Goal: Task Accomplishment & Management: Complete application form

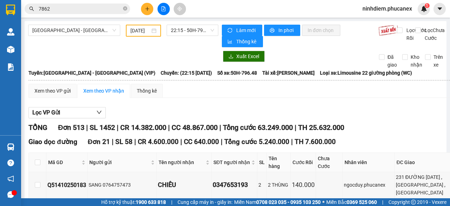
click at [146, 8] on icon "plus" at bounding box center [147, 8] width 5 height 5
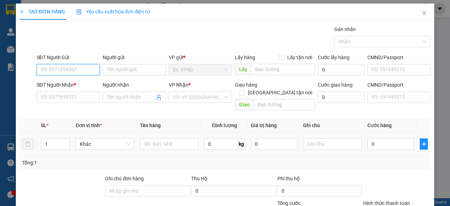
scroll to position [35, 0]
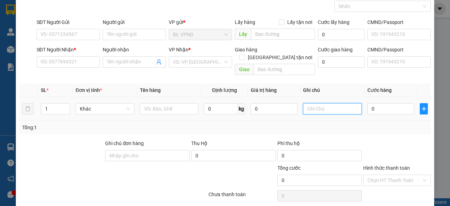
click at [324, 103] on input "text" at bounding box center [332, 108] width 59 height 11
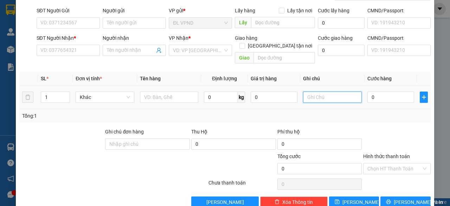
scroll to position [53, 0]
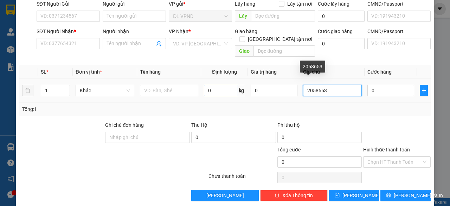
drag, startPoint x: 320, startPoint y: 82, endPoint x: 207, endPoint y: 87, distance: 112.2
click at [223, 89] on tr "1 Khác 0 kg 0 2058653 0" at bounding box center [224, 91] width 411 height 24
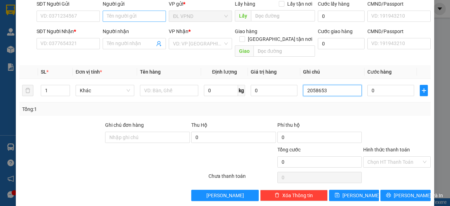
type input "2058653"
click at [131, 14] on input "Người gửi" at bounding box center [134, 16] width 63 height 11
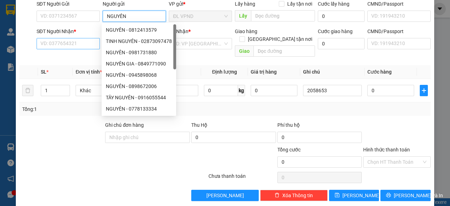
type input "NGUYÊN"
click at [61, 43] on input "SĐT Người Nhận *" at bounding box center [68, 43] width 63 height 11
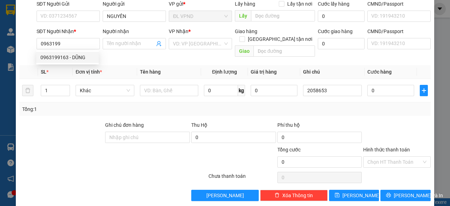
click at [60, 51] on div "0963199163 0963199163 - DŨNG" at bounding box center [67, 57] width 63 height 14
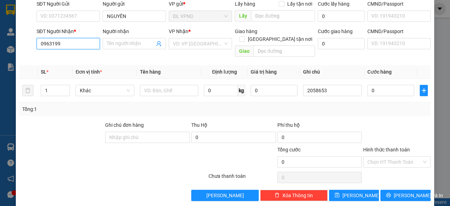
click at [65, 46] on input "0963199" at bounding box center [68, 43] width 63 height 11
click at [64, 59] on div "0963199163 - DŨNG" at bounding box center [67, 57] width 54 height 8
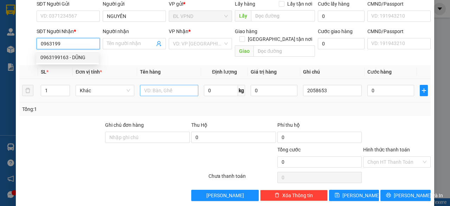
type input "0963199163"
type input "DŨNG"
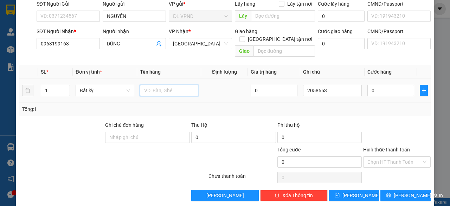
click at [162, 85] on input "text" at bounding box center [169, 90] width 59 height 11
type input "1HS"
click at [370, 85] on input "0" at bounding box center [390, 90] width 47 height 11
type input "2"
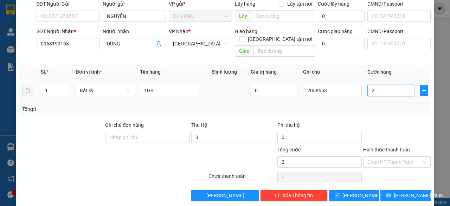
type input "2"
type input "20"
type input "20.000"
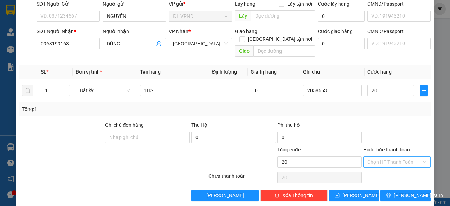
type input "20.000"
click at [377, 156] on input "Hình thức thanh toán" at bounding box center [394, 161] width 54 height 11
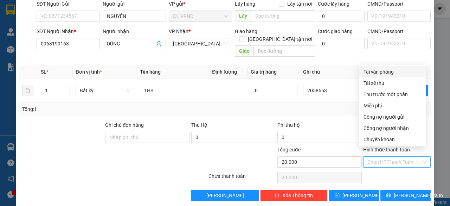
click at [376, 70] on div "Tại văn phòng" at bounding box center [392, 72] width 58 height 8
type input "0"
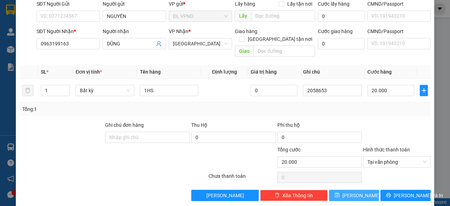
click at [343, 189] on button "[PERSON_NAME]" at bounding box center [354, 194] width 50 height 11
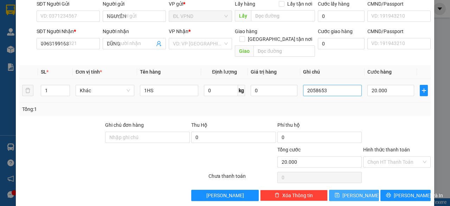
type input "0"
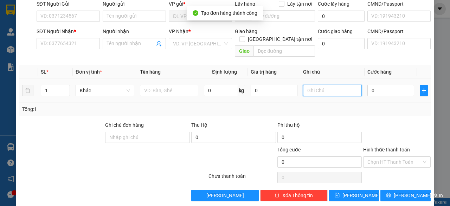
click at [330, 85] on input "text" at bounding box center [332, 90] width 59 height 11
paste input "205865"
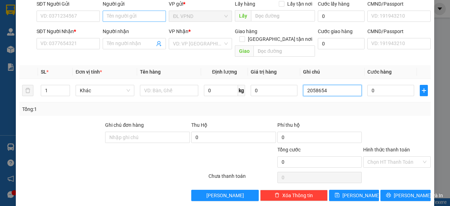
type input "2058654"
click at [141, 19] on input "Người gửi" at bounding box center [134, 16] width 63 height 11
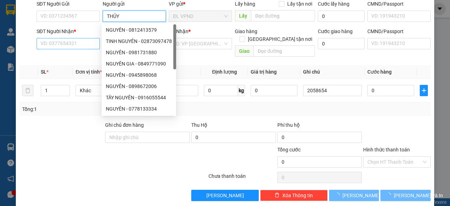
type input "THỦY"
click at [46, 43] on input "SĐT Người Nhận *" at bounding box center [68, 43] width 63 height 11
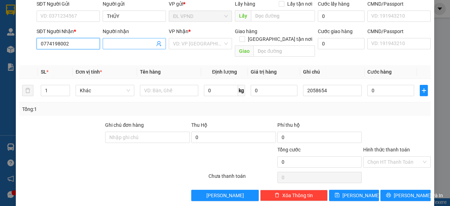
type input "0774198002"
click at [109, 43] on input "Người nhận" at bounding box center [131, 44] width 48 height 8
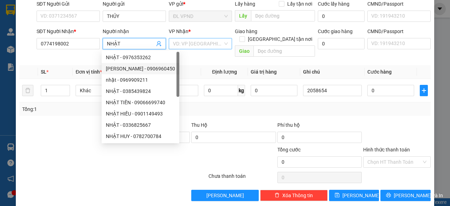
type input "NHẬT"
click at [194, 43] on input "search" at bounding box center [198, 43] width 50 height 11
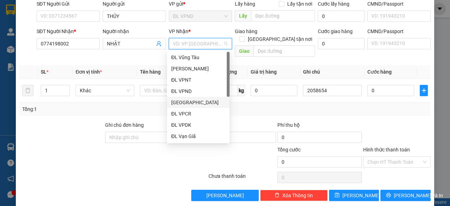
click at [190, 101] on div "[GEOGRAPHIC_DATA]" at bounding box center [198, 102] width 54 height 8
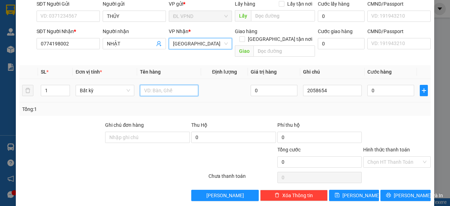
click at [157, 85] on input "text" at bounding box center [169, 90] width 59 height 11
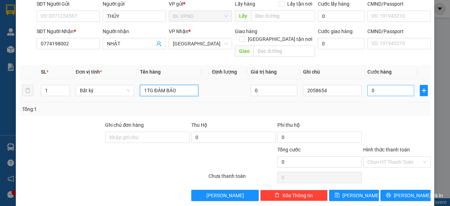
type input "1TG ĐẢM BẢO"
click at [373, 85] on input "0" at bounding box center [390, 90] width 47 height 11
type input "5"
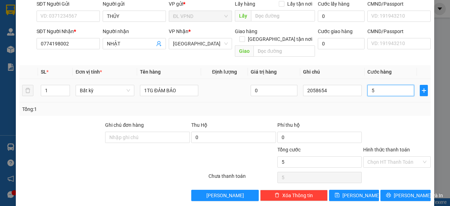
type input "59"
type input "5"
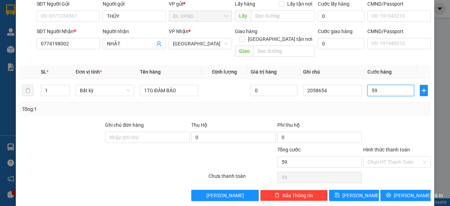
type input "5"
type input "50"
type input "50.000"
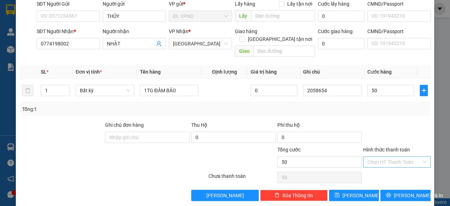
type input "50.000"
click at [376, 156] on input "Hình thức thanh toán" at bounding box center [394, 161] width 54 height 11
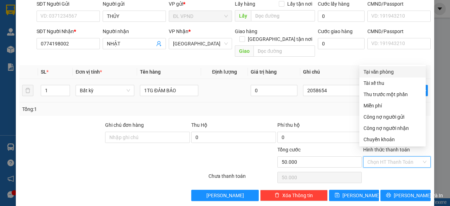
drag, startPoint x: 379, startPoint y: 67, endPoint x: 379, endPoint y: 86, distance: 19.0
click at [379, 66] on div "Tại văn phòng" at bounding box center [392, 71] width 66 height 11
type input "0"
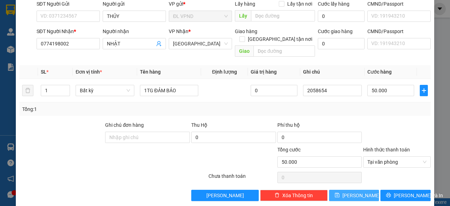
click at [343, 190] on button "[PERSON_NAME]" at bounding box center [354, 194] width 50 height 11
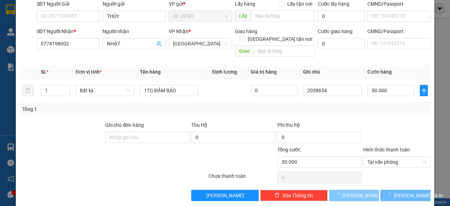
type input "0"
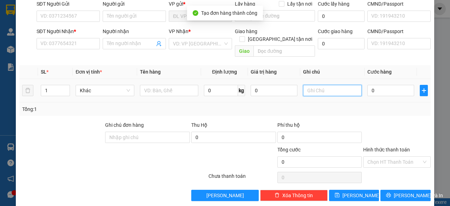
click at [328, 85] on input "text" at bounding box center [332, 90] width 59 height 11
paste input "205865"
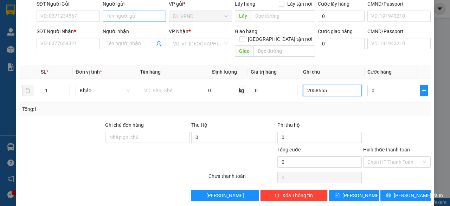
type input "2058655"
click at [147, 17] on input "Người gửi" at bounding box center [134, 16] width 63 height 11
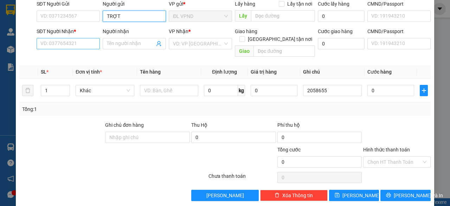
type input "TRỢT"
click at [79, 43] on input "SĐT Người Nhận *" at bounding box center [68, 43] width 63 height 11
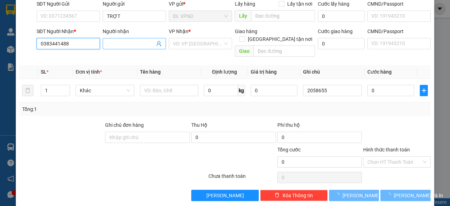
type input "0383441488"
click at [138, 43] on input "Người nhận" at bounding box center [131, 44] width 48 height 8
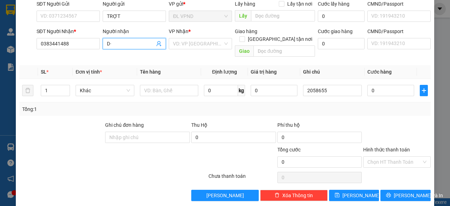
type input "D"
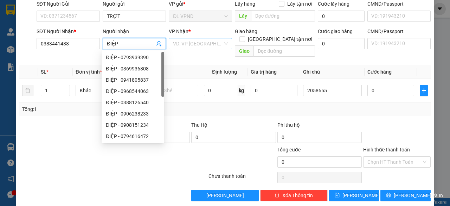
type input "ĐIỆP"
click at [183, 40] on input "search" at bounding box center [198, 43] width 50 height 11
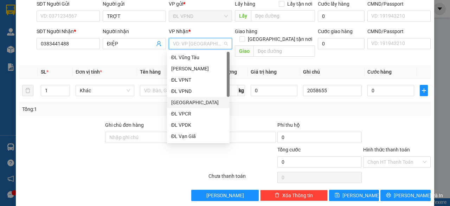
click at [192, 107] on div "[GEOGRAPHIC_DATA]" at bounding box center [198, 102] width 63 height 11
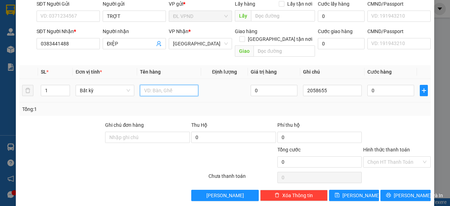
click at [169, 85] on input "text" at bounding box center [169, 90] width 59 height 11
type input "1TX"
type input "5"
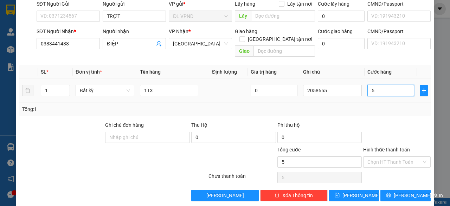
type input "50"
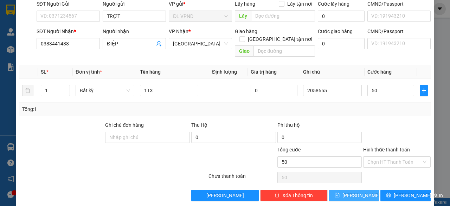
type input "50.000"
click at [339, 193] on icon "save" at bounding box center [337, 195] width 5 height 5
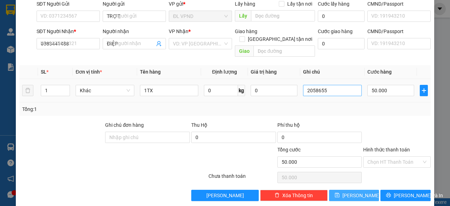
type input "0"
click at [333, 85] on input "text" at bounding box center [332, 90] width 59 height 11
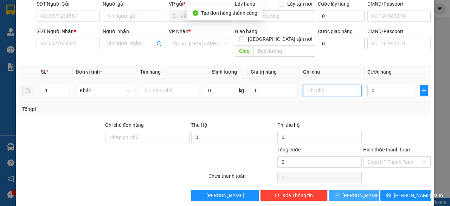
paste input "205865"
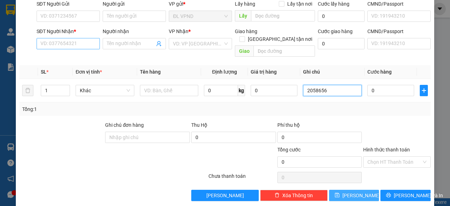
type input "2058656"
click at [67, 42] on input "SĐT Người Nhận *" at bounding box center [68, 43] width 63 height 11
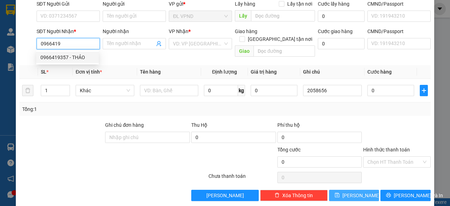
click at [57, 56] on div "0966419357 - THẢO" at bounding box center [67, 57] width 54 height 8
type input "0966419357"
type input "THẢO"
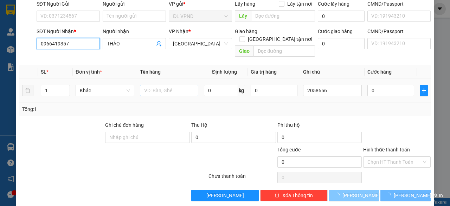
type input "0966419357"
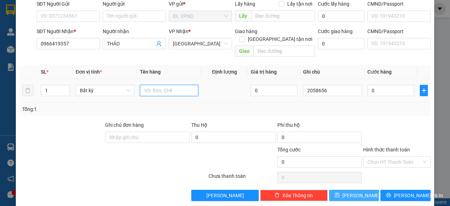
click at [163, 85] on input "text" at bounding box center [169, 90] width 59 height 11
type input "1TG"
click at [386, 85] on input "0" at bounding box center [390, 90] width 47 height 11
type input "1"
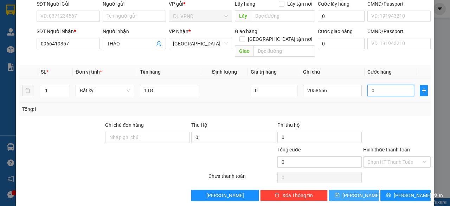
type input "1"
type input "10"
type input "100"
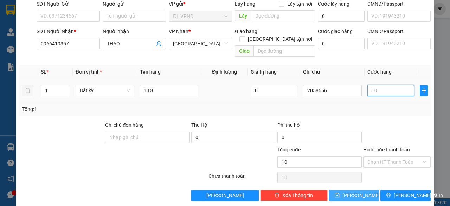
type input "100"
type input "100.000"
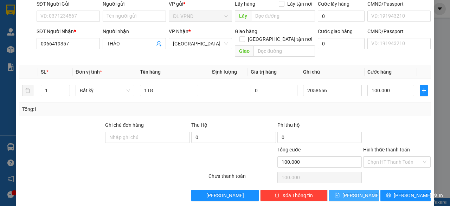
click at [342, 193] on div "TẠO ĐƠN HÀNG Yêu cầu xuất hóa đơn điện tử Transit Pickup Surcharge Ids Transit …" at bounding box center [225, 78] width 418 height 256
click at [355, 191] on span "[PERSON_NAME]" at bounding box center [361, 195] width 38 height 8
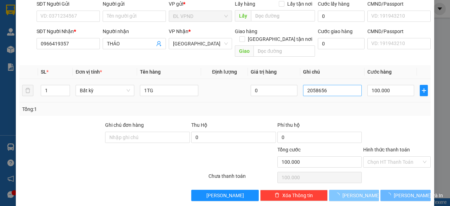
type input "0"
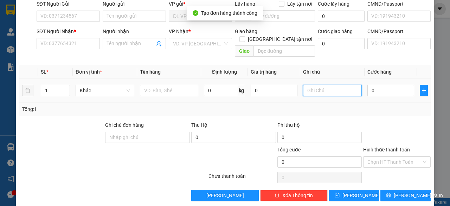
click at [323, 85] on input "text" at bounding box center [332, 90] width 59 height 11
paste input "205865"
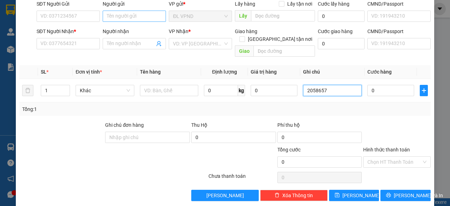
type input "2058657"
click at [148, 15] on input "Người gửi" at bounding box center [134, 16] width 63 height 11
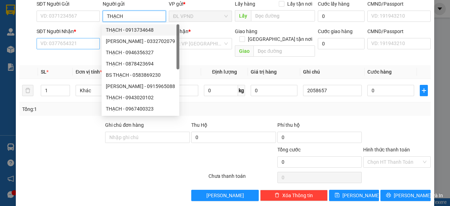
type input "THẠCH"
click at [73, 40] on input "SĐT Người Nhận *" at bounding box center [68, 43] width 63 height 11
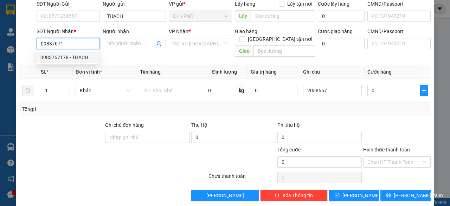
click at [62, 58] on div "0983767178 - THẠCH" at bounding box center [67, 57] width 54 height 8
type input "0983767178"
type input "THẠCH"
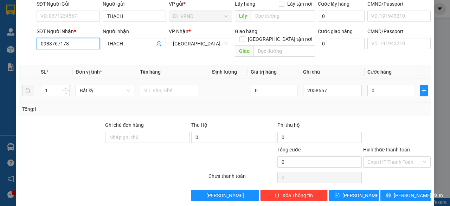
type input "0983767178"
drag, startPoint x: 48, startPoint y: 84, endPoint x: 23, endPoint y: 91, distance: 25.6
click at [23, 91] on tr "1 Bất kỳ 0 2058657 0" at bounding box center [224, 91] width 411 height 24
type input "2"
click at [157, 85] on input "text" at bounding box center [169, 90] width 59 height 11
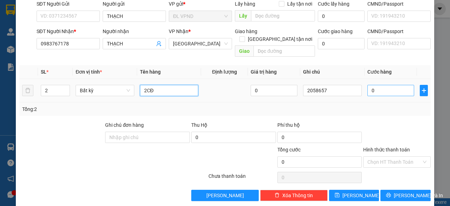
type input "2CĐ"
click at [371, 85] on input "0" at bounding box center [390, 90] width 47 height 11
type input "8"
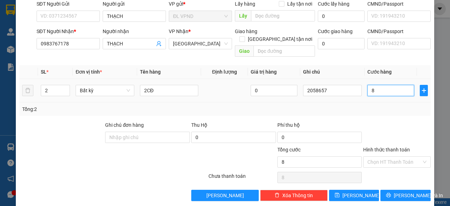
type input "80"
type input "80.000"
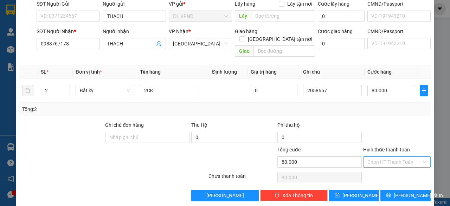
click at [382, 156] on input "Hình thức thanh toán" at bounding box center [394, 161] width 54 height 11
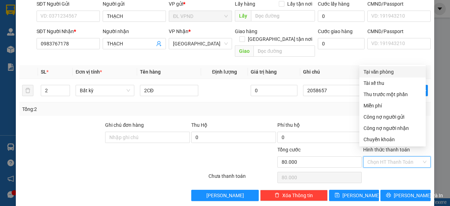
click at [380, 70] on div "Tại văn phòng" at bounding box center [392, 72] width 58 height 8
type input "0"
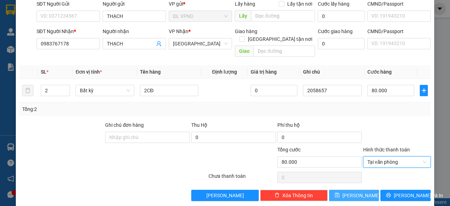
click at [353, 191] on span "[PERSON_NAME]" at bounding box center [361, 195] width 38 height 8
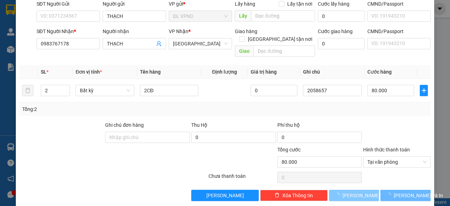
type input "1"
type input "0"
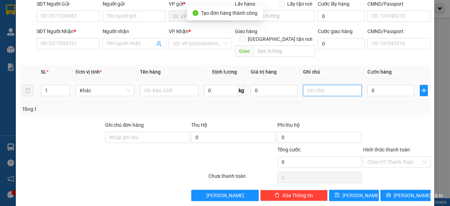
click at [323, 85] on input "text" at bounding box center [332, 90] width 59 height 11
paste input "205865"
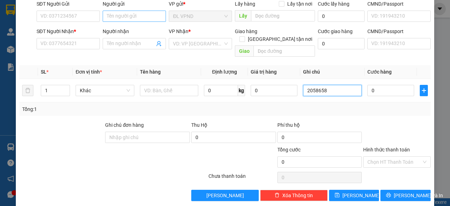
type input "2058658"
click at [137, 15] on input "Người gửi" at bounding box center [134, 16] width 63 height 11
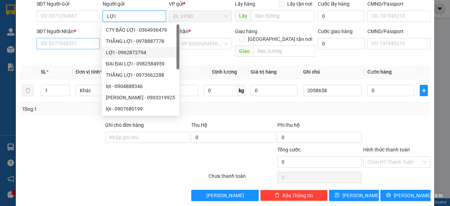
type input "LỢI"
click at [83, 45] on input "SĐT Người Nhận *" at bounding box center [68, 43] width 63 height 11
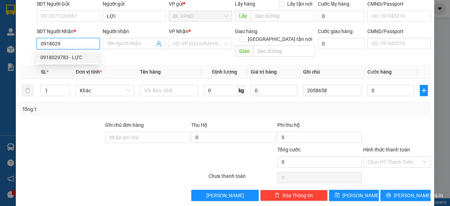
click at [68, 54] on div "0918029783 - LỰC" at bounding box center [67, 57] width 54 height 8
type input "0918029783"
type input "LỰC"
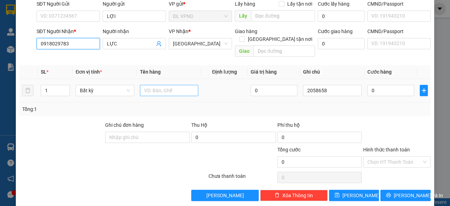
type input "0918029783"
click at [167, 85] on input "text" at bounding box center [169, 90] width 59 height 11
type input "1TX"
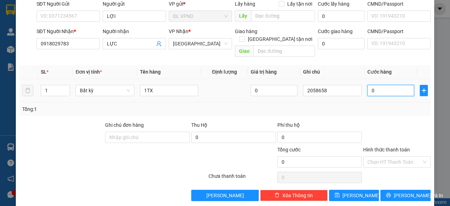
click at [382, 85] on input "0" at bounding box center [390, 90] width 47 height 11
type input "3"
type input "30"
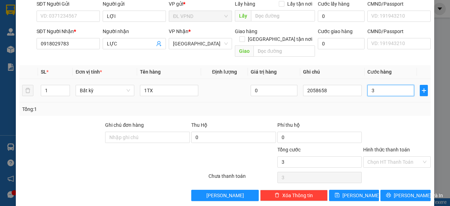
type input "30"
type input "30.000"
click at [377, 156] on input "Hình thức thanh toán" at bounding box center [394, 161] width 54 height 11
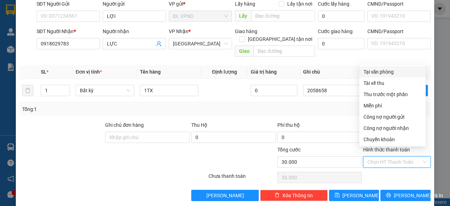
click at [388, 74] on div "Tại văn phòng" at bounding box center [392, 72] width 58 height 8
type input "0"
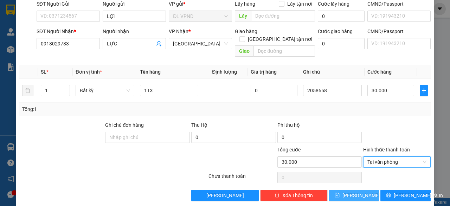
drag, startPoint x: 352, startPoint y: 190, endPoint x: 348, endPoint y: 184, distance: 7.3
click at [352, 191] on span "[PERSON_NAME]" at bounding box center [361, 195] width 38 height 8
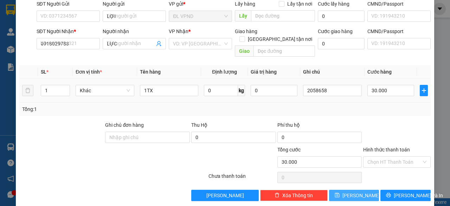
type input "0"
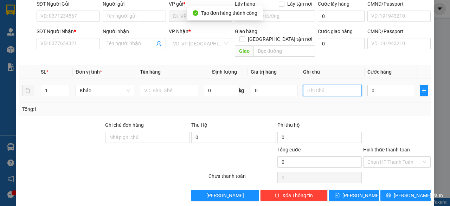
click at [329, 86] on input "text" at bounding box center [332, 90] width 59 height 11
paste input "205865"
type input "2058659"
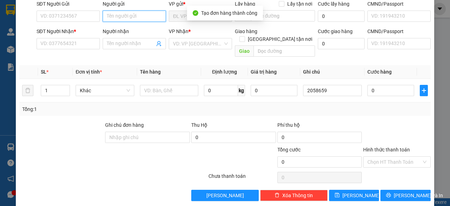
click at [159, 17] on input "Người gửi" at bounding box center [134, 16] width 63 height 11
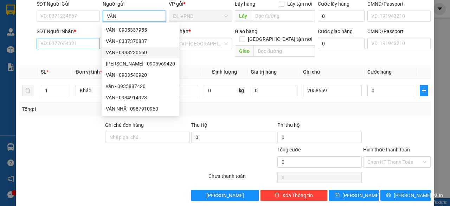
type input "VÂN"
click at [87, 46] on input "SĐT Người Nhận *" at bounding box center [68, 43] width 63 height 11
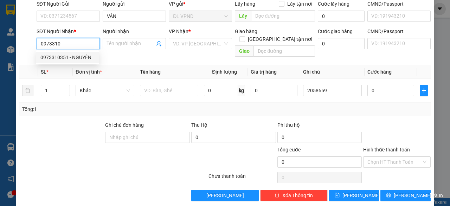
click at [83, 59] on div "0973310351 - NGUYÊN" at bounding box center [67, 57] width 54 height 8
type input "0973310351"
type input "NGUYÊN"
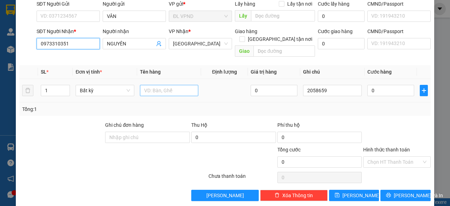
type input "0973310351"
click at [156, 85] on input "text" at bounding box center [169, 90] width 59 height 11
type input "1TX"
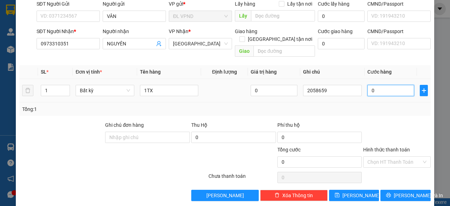
click at [379, 85] on input "0" at bounding box center [390, 90] width 47 height 11
type input "3"
type input "30"
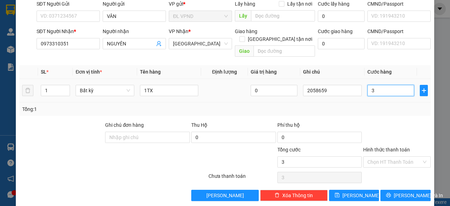
type input "30"
type input "30.000"
click at [368, 156] on input "Hình thức thanh toán" at bounding box center [394, 161] width 54 height 11
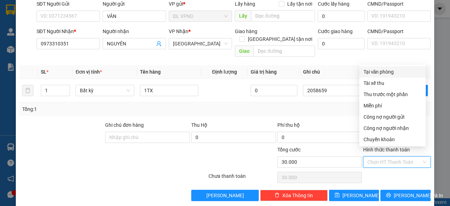
click at [383, 74] on div "Tại văn phòng" at bounding box center [392, 72] width 58 height 8
type input "0"
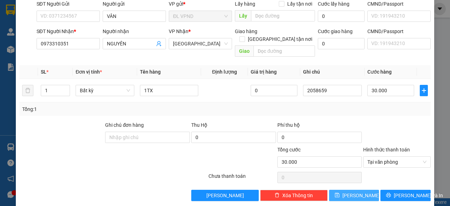
click at [355, 191] on span "[PERSON_NAME]" at bounding box center [361, 195] width 38 height 8
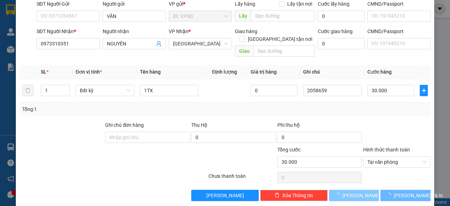
type input "0"
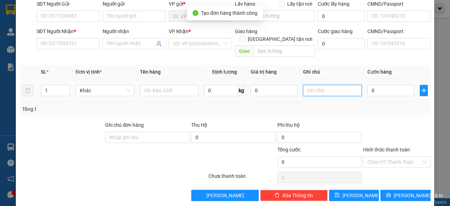
click at [326, 85] on input "text" at bounding box center [332, 90] width 59 height 11
paste input "205865"
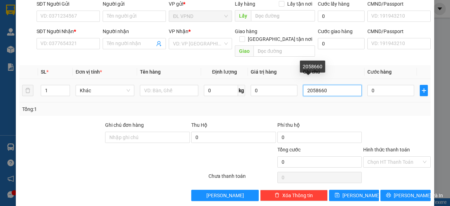
drag, startPoint x: 318, startPoint y: 83, endPoint x: 262, endPoint y: 89, distance: 56.6
click at [266, 90] on tr "1 Khác 0 kg 0 2058660 0" at bounding box center [224, 91] width 411 height 24
type input "2058660"
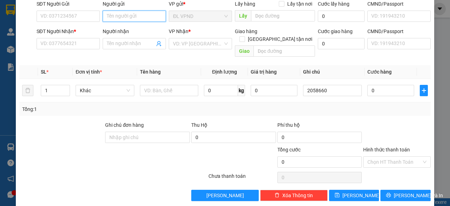
click at [146, 18] on input "Người gửi" at bounding box center [134, 16] width 63 height 11
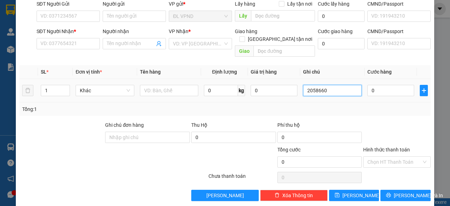
drag, startPoint x: 319, startPoint y: 81, endPoint x: 204, endPoint y: 62, distance: 116.6
click at [234, 80] on tr "1 Khác 0 kg 0 2058660 0" at bounding box center [224, 91] width 411 height 24
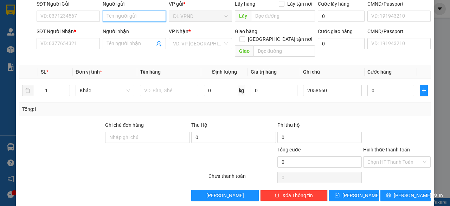
click at [117, 12] on input "Người gửi" at bounding box center [134, 16] width 63 height 11
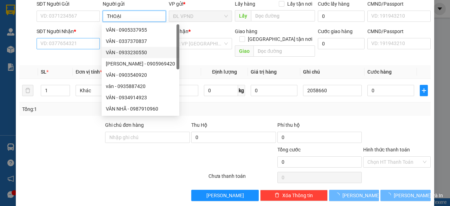
type input "THOẠI"
click at [65, 43] on input "SĐT Người Nhận *" at bounding box center [68, 43] width 63 height 11
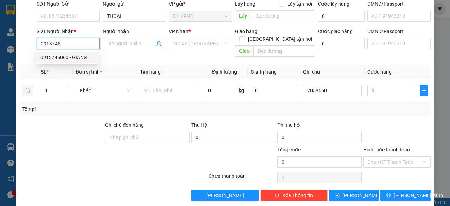
click at [62, 58] on div "0913745060 - GIANG" at bounding box center [67, 57] width 54 height 8
type input "0913745060"
type input "GIANG"
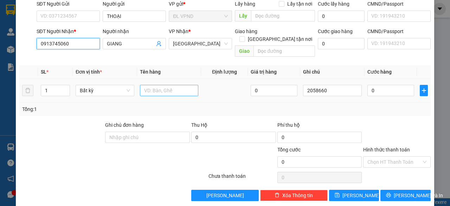
type input "0913745060"
click at [153, 85] on input "text" at bounding box center [169, 90] width 59 height 11
type input "1TG"
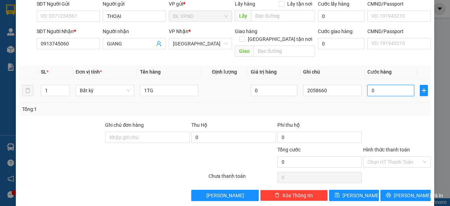
click at [388, 85] on input "0" at bounding box center [390, 90] width 47 height 11
type input "5"
type input "50"
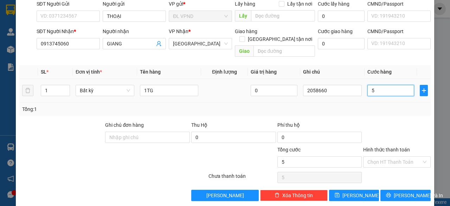
type input "50"
click at [373, 156] on input "Hình thức thanh toán" at bounding box center [394, 161] width 54 height 11
type input "50.000"
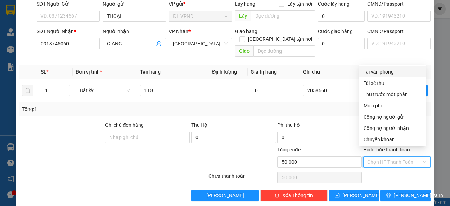
click at [382, 71] on div "Tại văn phòng" at bounding box center [392, 72] width 58 height 8
type input "0"
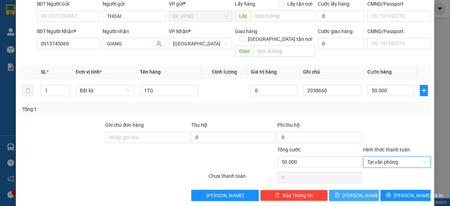
click at [358, 189] on button "[PERSON_NAME]" at bounding box center [354, 194] width 50 height 11
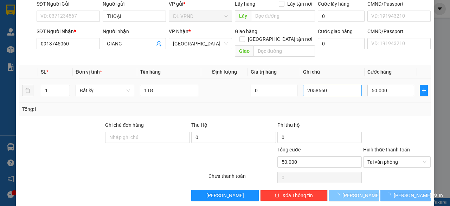
type input "0"
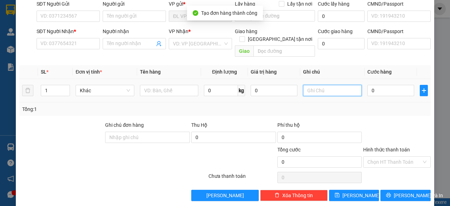
click at [330, 85] on input "text" at bounding box center [332, 90] width 59 height 11
paste input "205866"
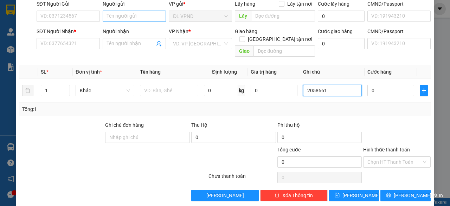
type input "2058661"
click at [131, 16] on input "Người gửi" at bounding box center [134, 16] width 63 height 11
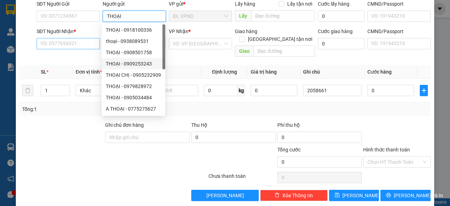
type input "THOẠI"
click at [64, 46] on input "SĐT Người Nhận *" at bounding box center [68, 43] width 63 height 11
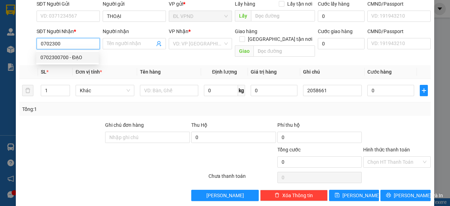
click at [54, 54] on div "0702300700 - ĐẠO" at bounding box center [67, 57] width 54 height 8
type input "0702300700"
type input "[DEMOGRAPHIC_DATA]"
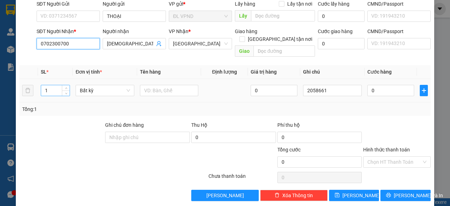
type input "0702300700"
drag, startPoint x: 46, startPoint y: 87, endPoint x: 9, endPoint y: 94, distance: 37.2
click at [9, 94] on div "TẠO ĐƠN HÀNG Yêu cầu xuất hóa đơn điện tử Transit Pickup Surcharge Ids Transit …" at bounding box center [225, 103] width 450 height 206
type input "7"
click at [161, 85] on input "text" at bounding box center [169, 90] width 59 height 11
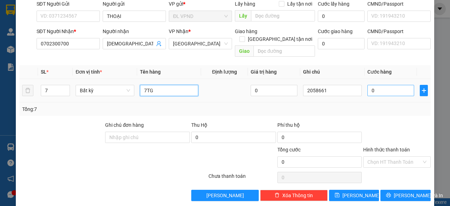
type input "7TG"
click at [375, 85] on input "0" at bounding box center [390, 90] width 47 height 11
type input "3"
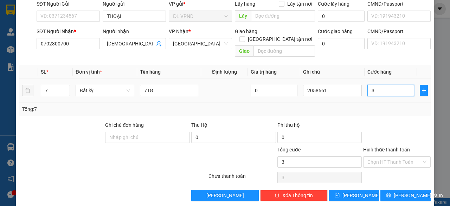
type input "35"
type input "350"
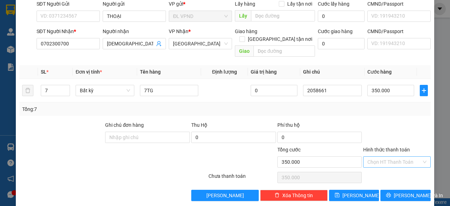
click at [372, 156] on input "Hình thức thanh toán" at bounding box center [394, 161] width 54 height 11
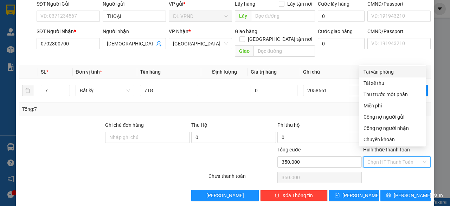
click at [374, 71] on div "Tại văn phòng" at bounding box center [392, 72] width 58 height 8
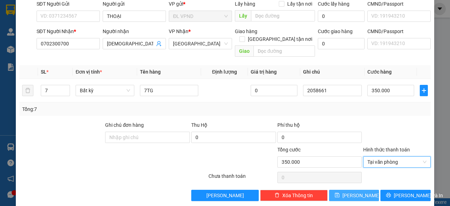
click at [347, 189] on button "[PERSON_NAME]" at bounding box center [354, 194] width 50 height 11
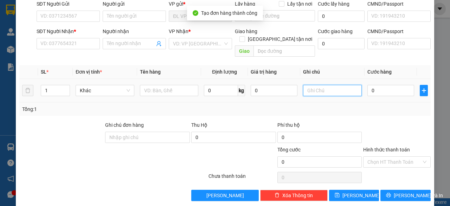
click at [330, 85] on input "text" at bounding box center [332, 90] width 59 height 11
paste input "205866"
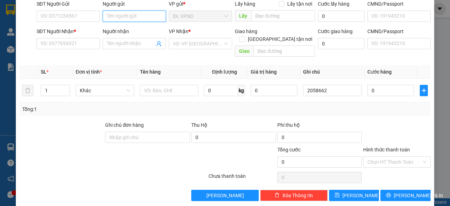
click at [140, 18] on input "Người gửi" at bounding box center [134, 16] width 63 height 11
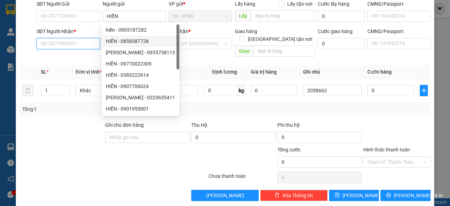
click at [65, 43] on input "SĐT Người Nhận *" at bounding box center [68, 43] width 63 height 11
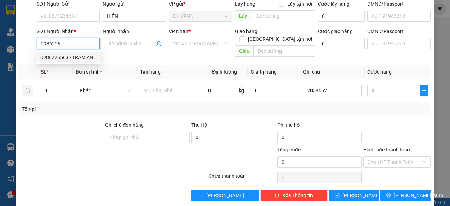
click at [58, 57] on div "0986226563 - TRÂM ANH" at bounding box center [68, 57] width 56 height 8
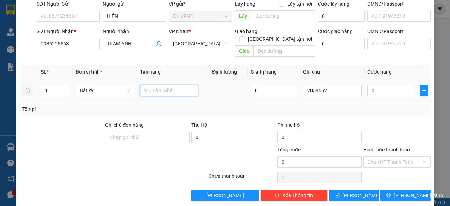
click at [161, 85] on input "text" at bounding box center [169, 90] width 59 height 11
click at [380, 86] on input "0" at bounding box center [390, 90] width 47 height 11
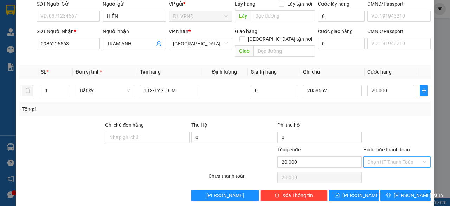
click at [370, 156] on input "Hình thức thanh toán" at bounding box center [394, 161] width 54 height 11
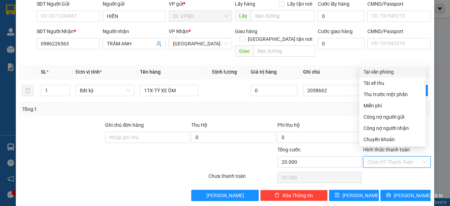
click at [396, 73] on div "Tại văn phòng" at bounding box center [392, 72] width 58 height 8
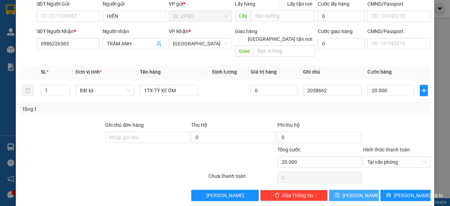
click at [349, 191] on span "[PERSON_NAME]" at bounding box center [361, 195] width 38 height 8
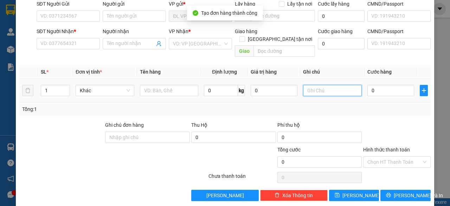
click at [335, 85] on input "text" at bounding box center [332, 90] width 59 height 11
paste input "205866"
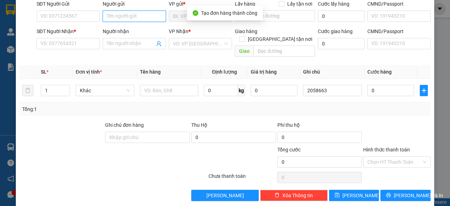
click at [121, 14] on input "Người gửi" at bounding box center [134, 16] width 63 height 11
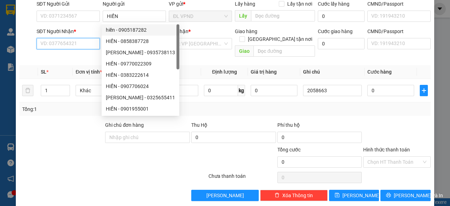
click at [64, 42] on input "SĐT Người Nhận *" at bounding box center [68, 43] width 63 height 11
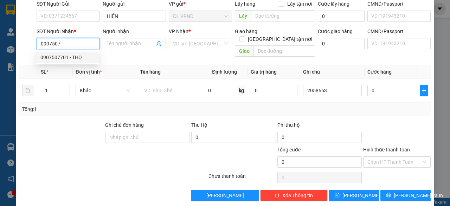
click at [62, 59] on div "0907507701 - THỌ" at bounding box center [67, 57] width 54 height 8
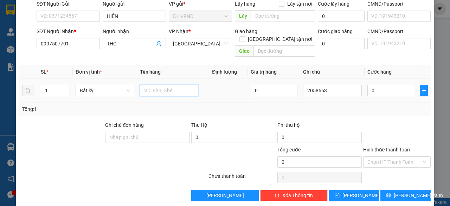
click at [160, 85] on input "text" at bounding box center [169, 90] width 59 height 11
click at [385, 85] on input "0" at bounding box center [390, 90] width 47 height 11
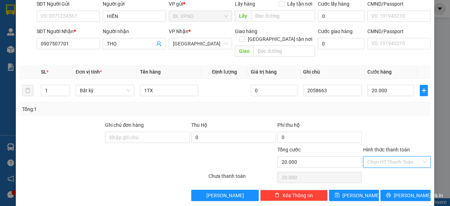
click at [378, 156] on input "Hình thức thanh toán" at bounding box center [394, 161] width 54 height 11
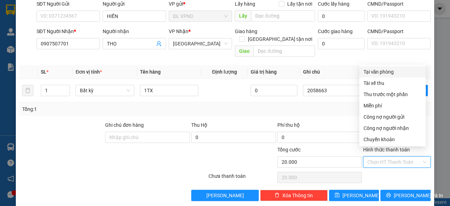
click at [378, 70] on div "Tại văn phòng" at bounding box center [392, 72] width 58 height 8
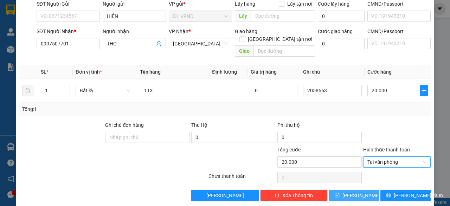
click at [336, 189] on button "[PERSON_NAME]" at bounding box center [354, 194] width 50 height 11
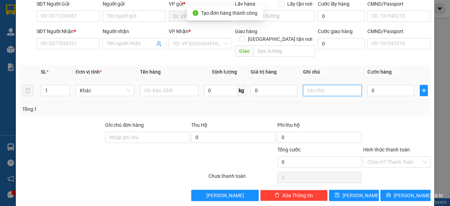
click at [328, 85] on input "text" at bounding box center [332, 90] width 59 height 11
paste input "205866"
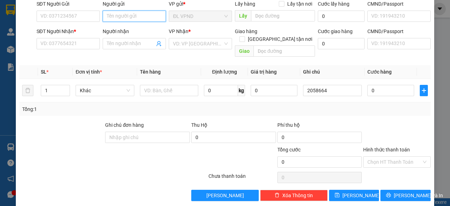
click at [154, 19] on input "Người gửi" at bounding box center [134, 16] width 63 height 11
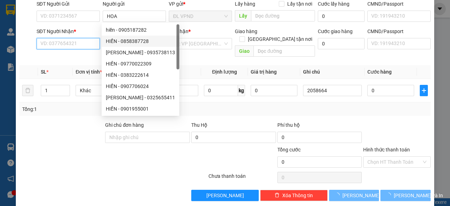
click at [77, 42] on input "SĐT Người Nhận *" at bounding box center [68, 43] width 63 height 11
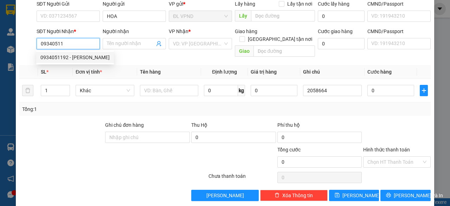
click at [65, 55] on div "0934051192 - [PERSON_NAME]" at bounding box center [74, 57] width 69 height 8
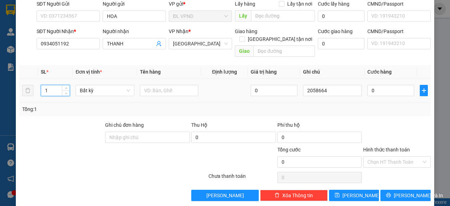
drag, startPoint x: 42, startPoint y: 87, endPoint x: 15, endPoint y: 86, distance: 27.1
click at [27, 89] on tr "1 Bất kỳ 0 2058664 0" at bounding box center [224, 91] width 411 height 24
click at [173, 85] on input "text" at bounding box center [169, 90] width 59 height 11
click at [381, 85] on input "0" at bounding box center [390, 90] width 47 height 11
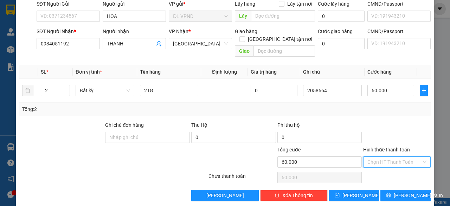
click at [375, 156] on input "Hình thức thanh toán" at bounding box center [394, 161] width 54 height 11
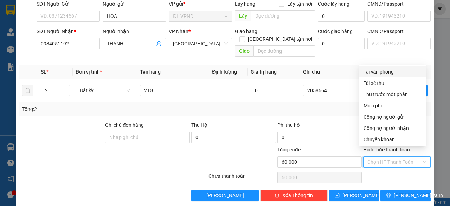
click at [373, 71] on div "Tại văn phòng" at bounding box center [392, 72] width 58 height 8
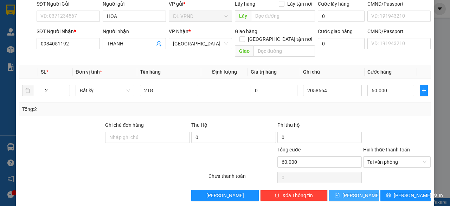
click at [341, 189] on button "[PERSON_NAME]" at bounding box center [354, 194] width 50 height 11
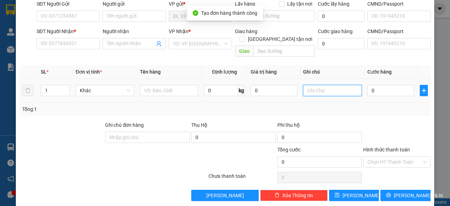
click at [333, 85] on input "text" at bounding box center [332, 90] width 59 height 11
paste input "205866"
click at [124, 10] on div "Người gửi" at bounding box center [134, 5] width 63 height 11
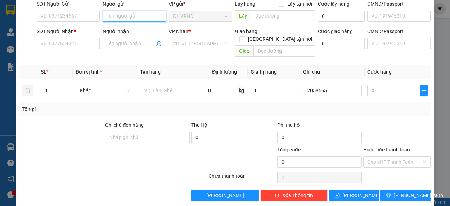
click at [129, 16] on input "Người gửi" at bounding box center [134, 16] width 63 height 11
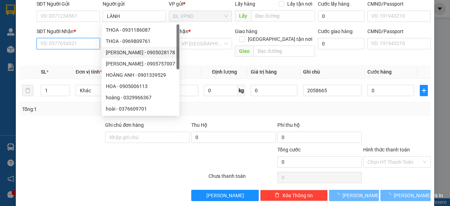
click at [85, 42] on input "SĐT Người Nhận *" at bounding box center [68, 43] width 63 height 11
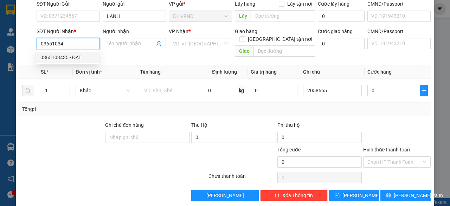
click at [56, 57] on div "0365103435 - ĐẠT" at bounding box center [67, 57] width 54 height 8
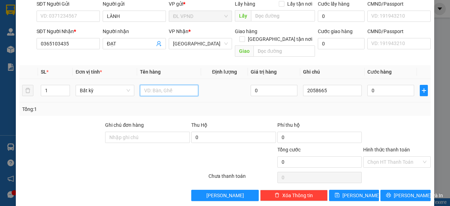
click at [150, 85] on input "text" at bounding box center [169, 90] width 59 height 11
click at [380, 85] on input "0" at bounding box center [390, 90] width 47 height 11
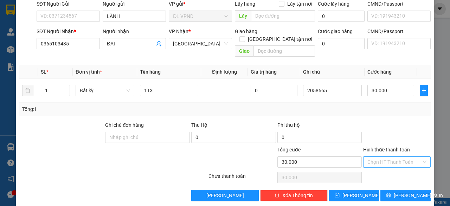
click at [379, 156] on input "Hình thức thanh toán" at bounding box center [394, 161] width 54 height 11
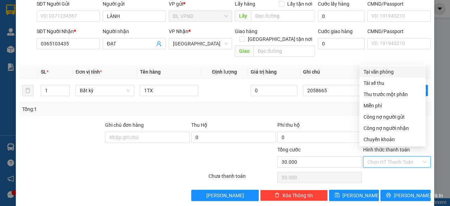
click at [387, 69] on div "Tại văn phòng" at bounding box center [392, 72] width 58 height 8
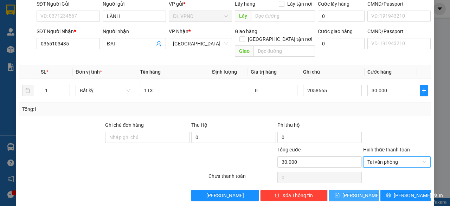
click at [350, 191] on span "[PERSON_NAME]" at bounding box center [361, 195] width 38 height 8
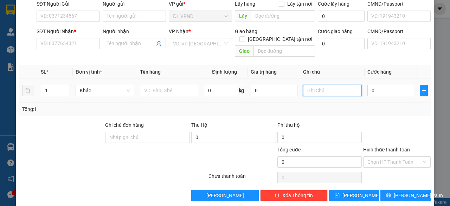
click at [326, 85] on input "text" at bounding box center [332, 90] width 59 height 11
paste input "205866"
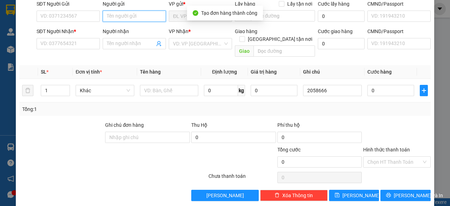
click at [140, 14] on input "Người gửi" at bounding box center [134, 16] width 63 height 11
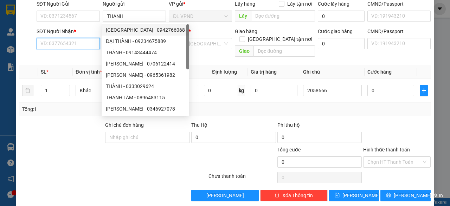
click at [42, 45] on input "SĐT Người Nhận *" at bounding box center [68, 43] width 63 height 11
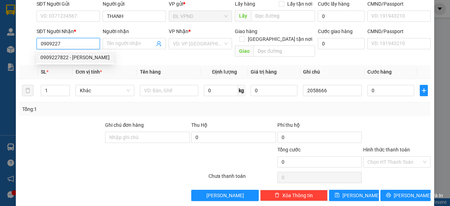
click at [54, 56] on div "0909227822 - [PERSON_NAME]" at bounding box center [74, 57] width 69 height 8
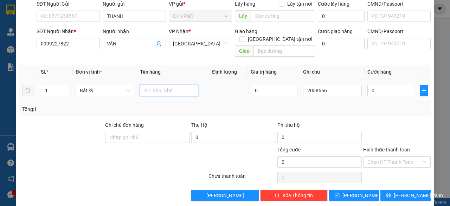
click at [151, 85] on input "text" at bounding box center [169, 90] width 59 height 11
click at [372, 85] on input "0" at bounding box center [390, 90] width 47 height 11
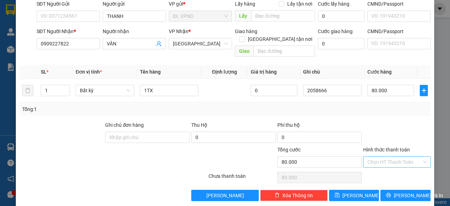
click at [387, 156] on input "Hình thức thanh toán" at bounding box center [394, 161] width 54 height 11
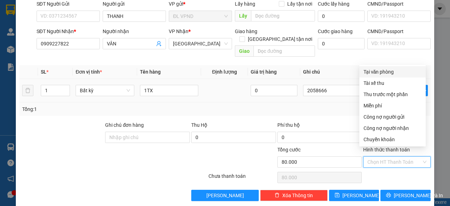
click at [385, 70] on div "Tại văn phòng" at bounding box center [392, 72] width 58 height 8
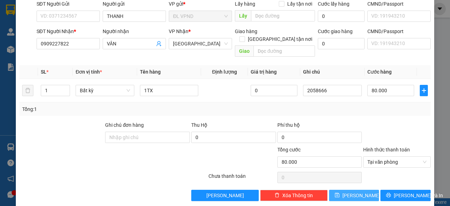
click at [354, 191] on span "[PERSON_NAME]" at bounding box center [361, 195] width 38 height 8
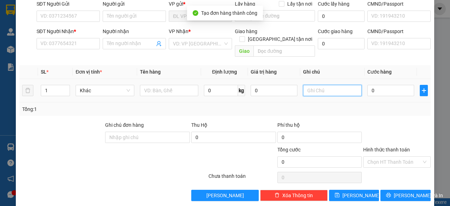
click at [329, 85] on input "text" at bounding box center [332, 90] width 59 height 11
paste input "205866"
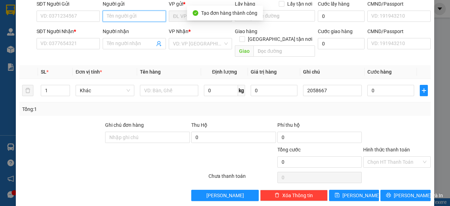
click at [124, 15] on input "Người gửi" at bounding box center [134, 16] width 63 height 11
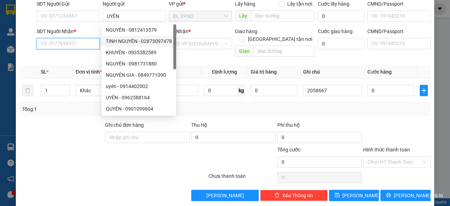
click at [92, 41] on input "SĐT Người Nhận *" at bounding box center [68, 43] width 63 height 11
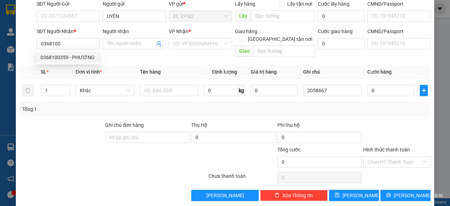
click at [69, 63] on div "0368100359 0368100359 - PHƯƠNG" at bounding box center [67, 57] width 63 height 14
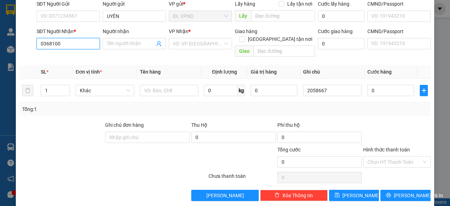
click at [62, 45] on input "0368100" at bounding box center [68, 43] width 63 height 11
drag, startPoint x: 56, startPoint y: 58, endPoint x: 59, endPoint y: 63, distance: 6.3
click at [56, 58] on div "0368100359 - PHƯƠNG" at bounding box center [67, 57] width 54 height 8
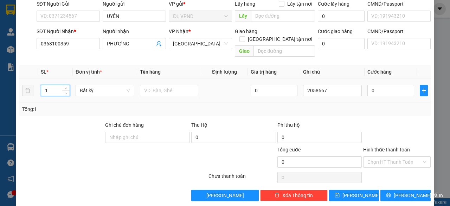
drag, startPoint x: 56, startPoint y: 80, endPoint x: 2, endPoint y: 87, distance: 54.2
click at [6, 87] on div "TẠO ĐƠN HÀNG Yêu cầu xuất hóa đơn điện tử Transit Pickup Surcharge Ids Transit …" at bounding box center [225, 103] width 450 height 206
click at [158, 85] on input "text" at bounding box center [169, 90] width 59 height 11
click at [379, 85] on input "0" at bounding box center [390, 90] width 47 height 11
click at [378, 156] on input "Hình thức thanh toán" at bounding box center [394, 161] width 54 height 11
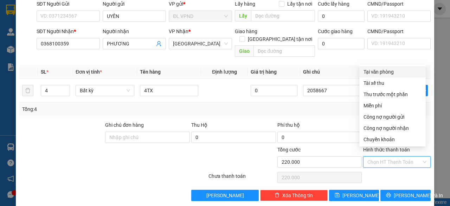
click at [394, 76] on div "Tại văn phòng" at bounding box center [392, 71] width 66 height 11
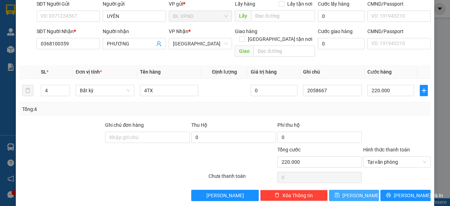
click at [350, 191] on span "[PERSON_NAME]" at bounding box center [361, 195] width 38 height 8
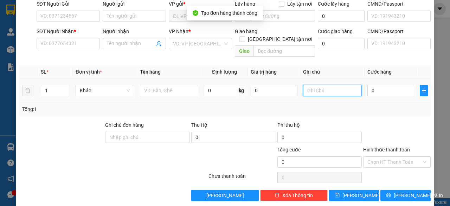
click at [334, 85] on input "text" at bounding box center [332, 90] width 59 height 11
paste input "205866"
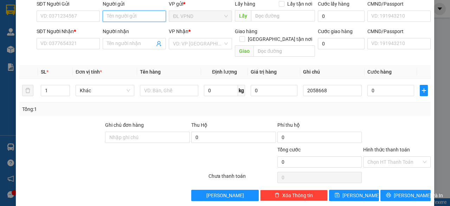
click at [132, 12] on input "Người gửi" at bounding box center [134, 16] width 63 height 11
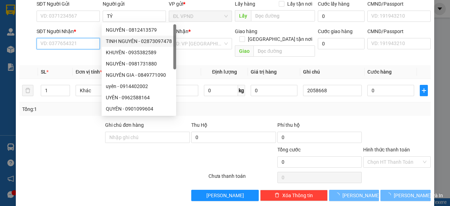
click at [77, 46] on input "SĐT Người Nhận *" at bounding box center [68, 43] width 63 height 11
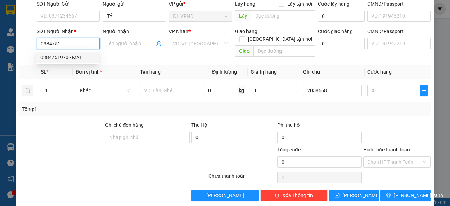
click at [70, 58] on div "0384751970 - MAI" at bounding box center [67, 57] width 54 height 8
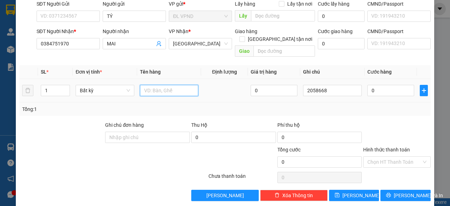
click at [158, 85] on input "text" at bounding box center [169, 90] width 59 height 11
click at [375, 85] on input "0" at bounding box center [390, 90] width 47 height 11
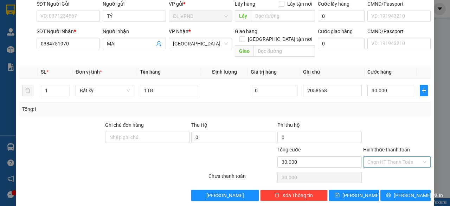
drag, startPoint x: 379, startPoint y: 155, endPoint x: 391, endPoint y: 85, distance: 71.7
click at [379, 156] on input "Hình thức thanh toán" at bounding box center [394, 161] width 54 height 11
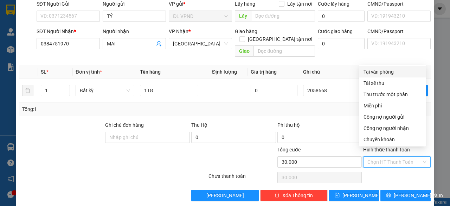
click at [383, 73] on div "Tại văn phòng" at bounding box center [392, 72] width 58 height 8
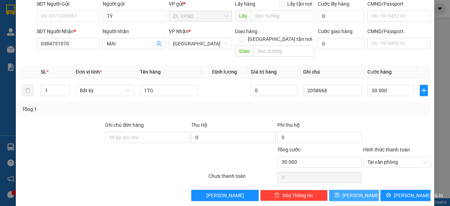
click at [337, 189] on button "[PERSON_NAME]" at bounding box center [354, 194] width 50 height 11
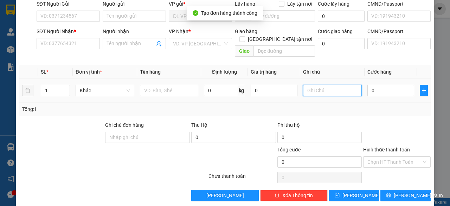
click at [334, 85] on input "text" at bounding box center [332, 90] width 59 height 11
paste input "205866"
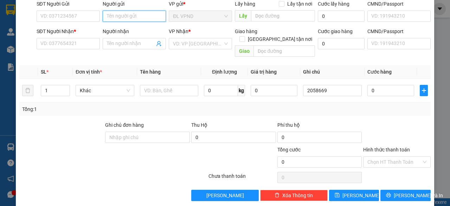
click at [145, 17] on input "Người gửi" at bounding box center [134, 16] width 63 height 11
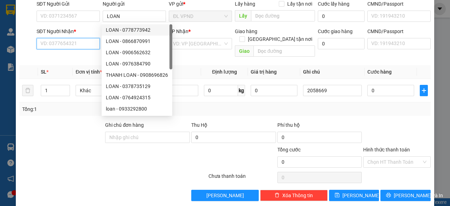
click at [63, 39] on input "SĐT Người Nhận *" at bounding box center [68, 43] width 63 height 11
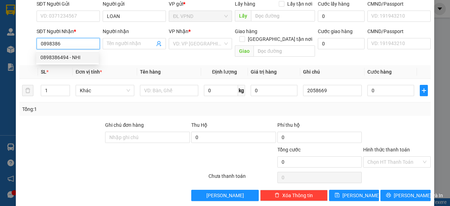
click at [62, 58] on div "0898386494 - NHI" at bounding box center [67, 57] width 54 height 8
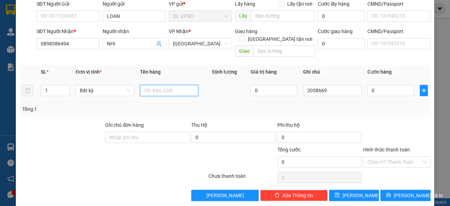
click at [161, 85] on input "text" at bounding box center [169, 90] width 59 height 11
click at [373, 85] on input "0" at bounding box center [390, 90] width 47 height 11
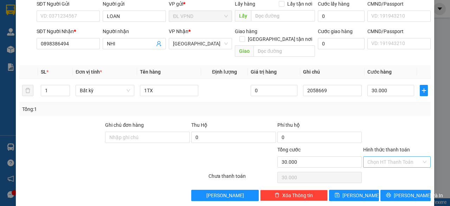
click at [367, 156] on input "Hình thức thanh toán" at bounding box center [394, 161] width 54 height 11
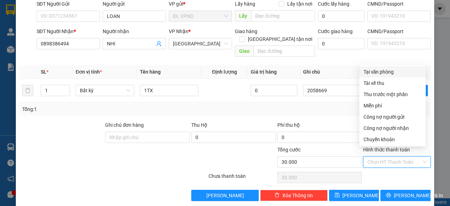
click at [383, 73] on div "Tại văn phòng" at bounding box center [392, 72] width 58 height 8
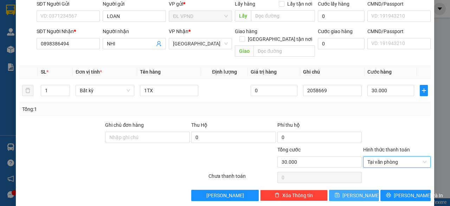
click at [339, 193] on icon "save" at bounding box center [337, 195] width 5 height 5
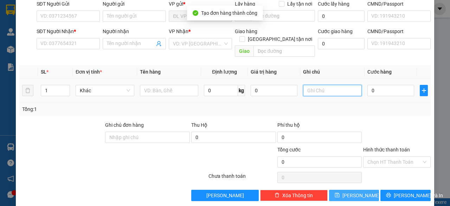
click at [338, 85] on input "text" at bounding box center [332, 90] width 59 height 11
paste input "205866"
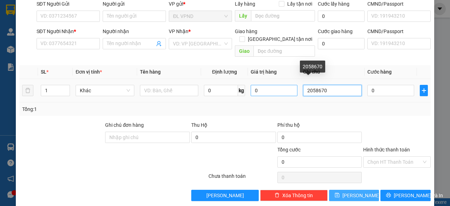
drag, startPoint x: 319, startPoint y: 79, endPoint x: 276, endPoint y: 83, distance: 43.0
click at [278, 83] on tr "1 Khác 0 kg 0 2058670 0" at bounding box center [224, 91] width 411 height 24
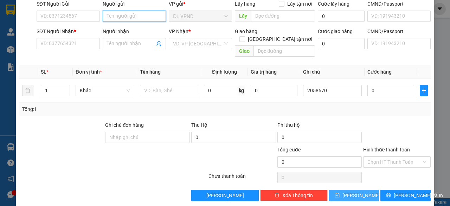
click at [138, 19] on input "Người gửi" at bounding box center [134, 16] width 63 height 11
click at [145, 17] on input "Người gửi" at bounding box center [134, 16] width 63 height 11
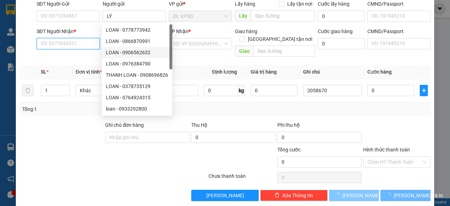
click at [69, 45] on input "SĐT Người Nhận *" at bounding box center [68, 43] width 63 height 11
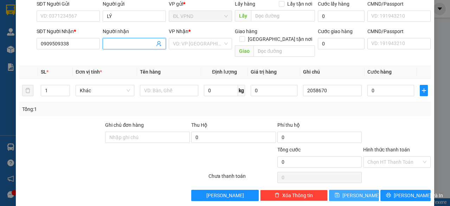
click at [149, 43] on input "Người nhận" at bounding box center [131, 44] width 48 height 8
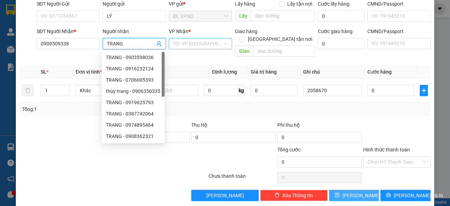
click at [192, 43] on input "search" at bounding box center [198, 43] width 50 height 11
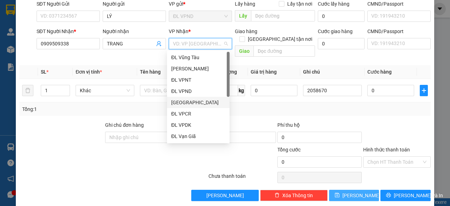
click at [192, 102] on div "[GEOGRAPHIC_DATA]" at bounding box center [198, 102] width 54 height 8
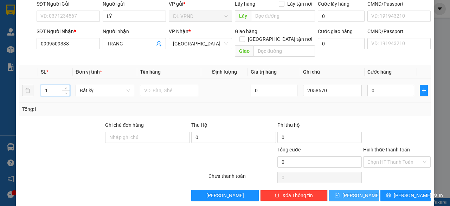
drag, startPoint x: 48, startPoint y: 81, endPoint x: 37, endPoint y: 83, distance: 11.0
click at [38, 83] on td "1" at bounding box center [55, 91] width 35 height 24
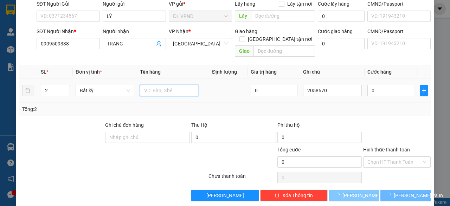
click at [181, 85] on input "text" at bounding box center [169, 90] width 59 height 11
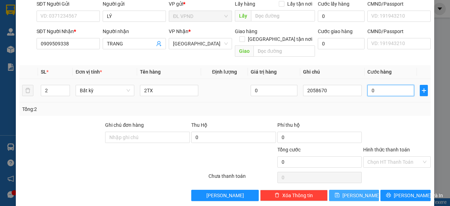
click at [382, 85] on input "0" at bounding box center [390, 90] width 47 height 11
click at [373, 156] on input "Hình thức thanh toán" at bounding box center [394, 161] width 54 height 11
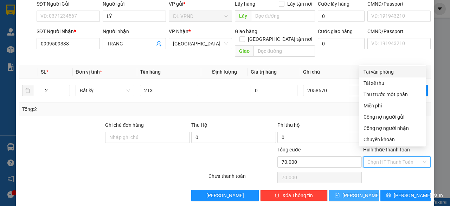
click at [375, 72] on div "Tại văn phòng" at bounding box center [392, 72] width 58 height 8
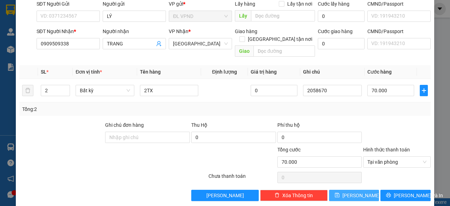
click at [348, 189] on button "[PERSON_NAME]" at bounding box center [354, 194] width 50 height 11
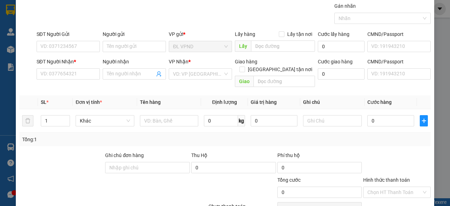
scroll to position [0, 0]
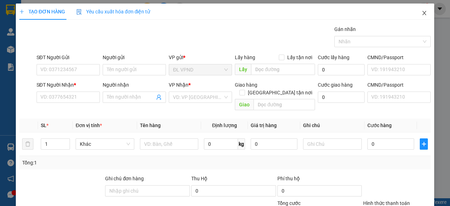
click at [421, 12] on icon "close" at bounding box center [424, 13] width 6 height 6
click at [13, 50] on img at bounding box center [10, 49] width 7 height 7
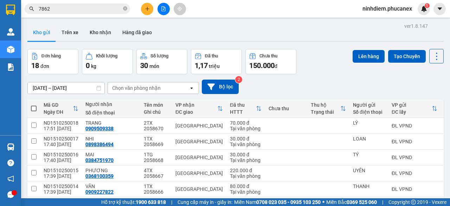
scroll to position [116, 0]
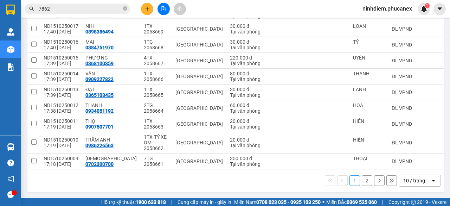
click at [416, 182] on div "10 / trang" at bounding box center [414, 180] width 22 height 7
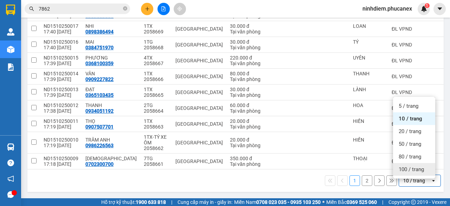
click at [410, 167] on span "100 / trang" at bounding box center [411, 169] width 25 height 7
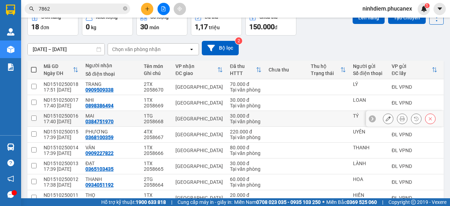
scroll to position [11, 0]
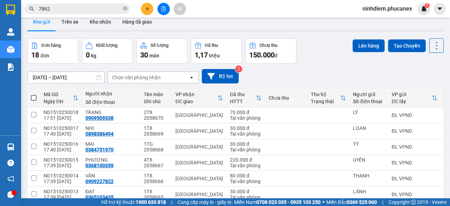
click at [36, 96] on span at bounding box center [34, 98] width 6 height 6
click at [34, 94] on input "checkbox" at bounding box center [34, 94] width 0 height 0
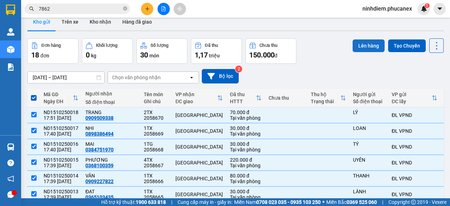
click at [362, 43] on button "Lên hàng" at bounding box center [369, 45] width 32 height 13
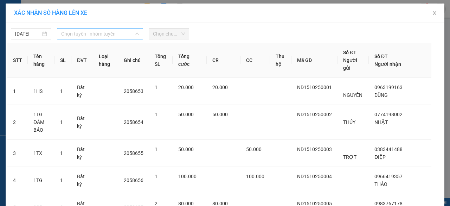
click at [77, 37] on span "Chọn tuyến - nhóm tuyến" at bounding box center [100, 33] width 78 height 11
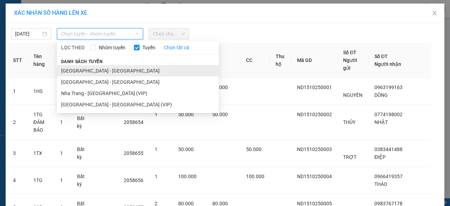
click at [73, 71] on li "[GEOGRAPHIC_DATA] - [GEOGRAPHIC_DATA]" at bounding box center [138, 70] width 162 height 11
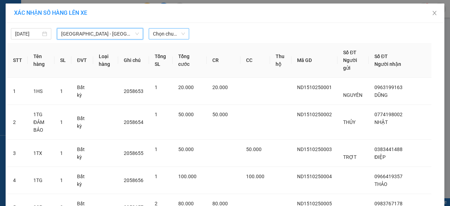
click at [163, 34] on span "Chọn chuyến" at bounding box center [169, 33] width 32 height 11
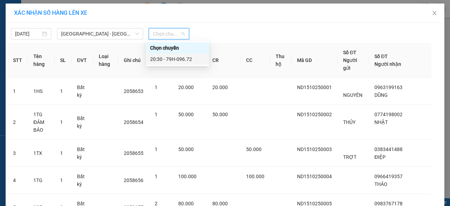
click at [167, 60] on div "20:30 - 79H-096.72" at bounding box center [177, 59] width 55 height 8
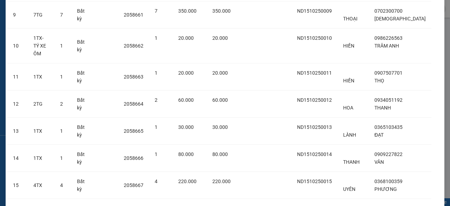
scroll to position [423, 0]
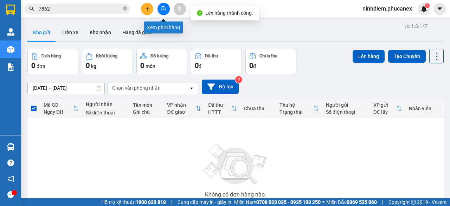
click at [162, 7] on icon "file-add" at bounding box center [164, 8] width 4 height 5
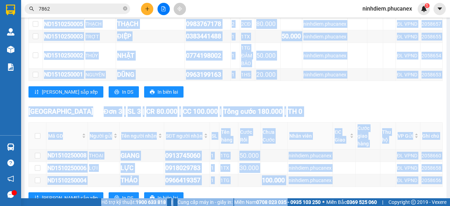
scroll to position [328, 0]
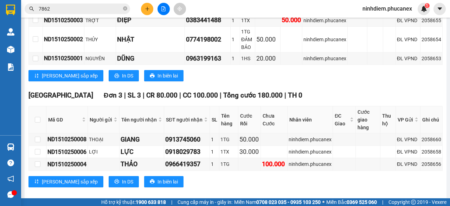
drag, startPoint x: 47, startPoint y: 83, endPoint x: 443, endPoint y: 164, distance: 404.5
click at [443, 164] on main "[GEOGRAPHIC_DATA] - [GEOGRAPHIC_DATA] [DATE] 20:30 - 79H-096.72 Làm mới In phơi…" at bounding box center [225, 99] width 450 height 198
copy table "Phúc An Express 1900 06 68 06 215 Phạm [GEOGRAPHIC_DATA], [GEOGRAPHIC_DATA] PHƠ…"
